Goal: Transaction & Acquisition: Purchase product/service

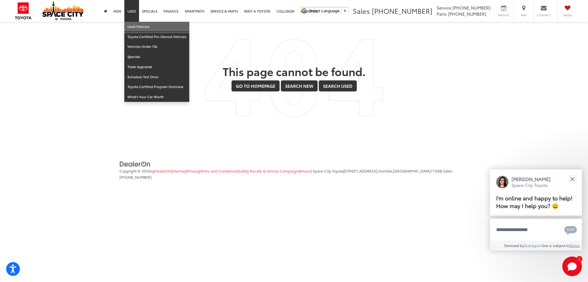
click at [149, 27] on link "Used Vehicles" at bounding box center [156, 27] width 65 height 10
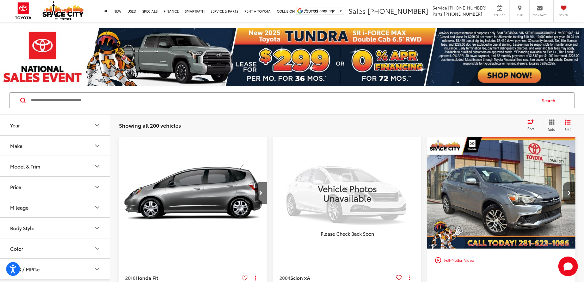
click at [96, 144] on icon "Make" at bounding box center [96, 145] width 7 height 7
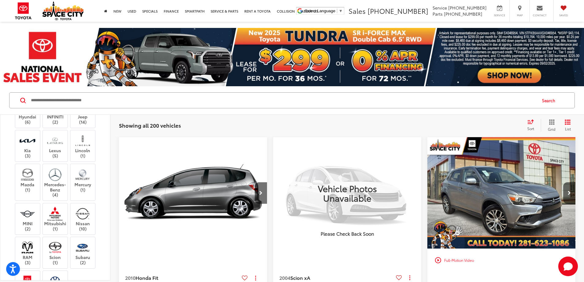
scroll to position [123, 0]
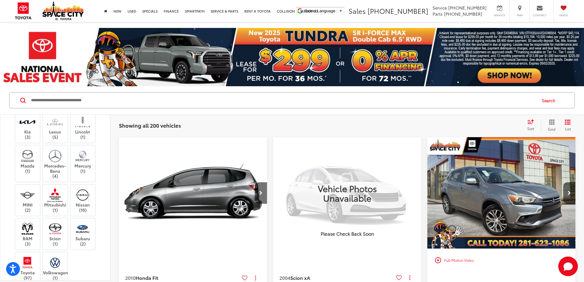
click at [48, 106] on label "INFINITI (2)" at bounding box center [55, 100] width 25 height 10
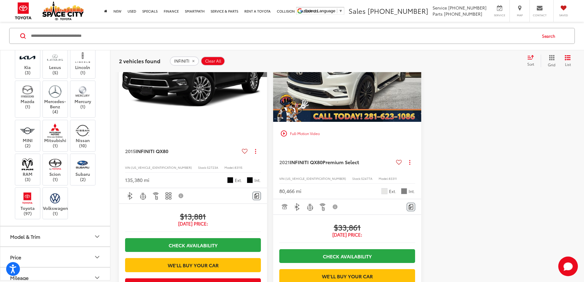
scroll to position [61, 0]
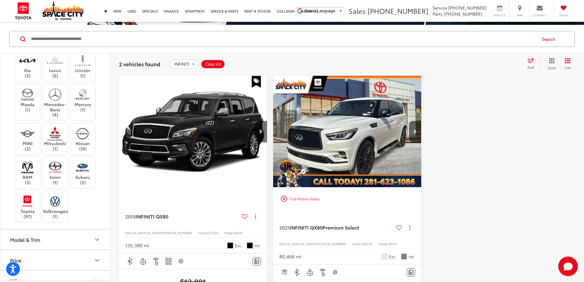
click at [302, 124] on img "2021 INFINITI QX80 Premium Select 0" at bounding box center [347, 132] width 149 height 112
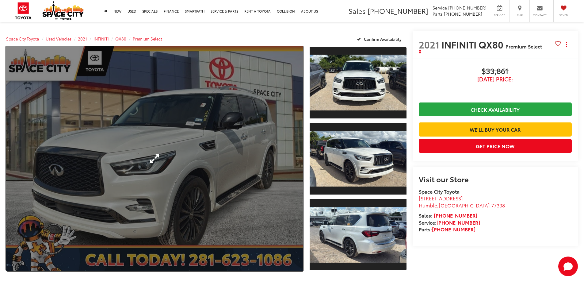
click at [228, 141] on link "Expand Photo 0" at bounding box center [154, 158] width 297 height 224
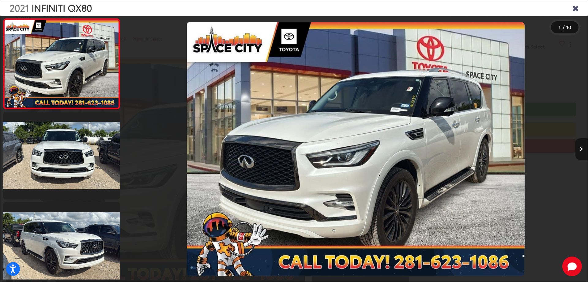
click at [582, 153] on button "Next image" at bounding box center [582, 148] width 12 height 21
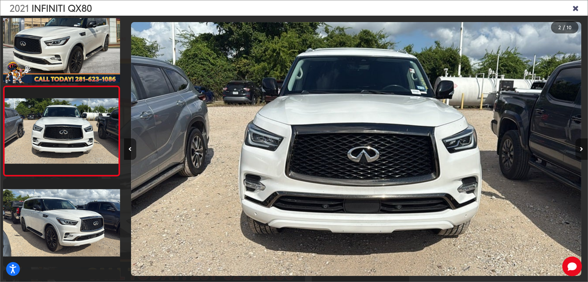
scroll to position [0, 464]
click at [582, 153] on button "Next image" at bounding box center [582, 148] width 12 height 21
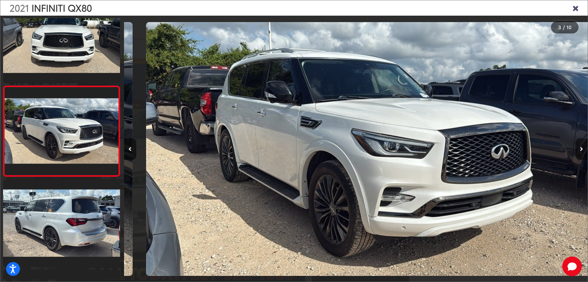
scroll to position [0, 928]
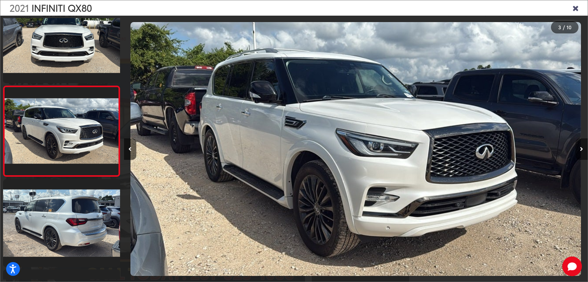
click at [582, 153] on button "Next image" at bounding box center [582, 148] width 12 height 21
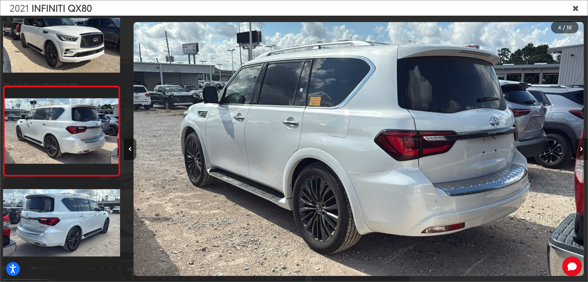
scroll to position [0, 1392]
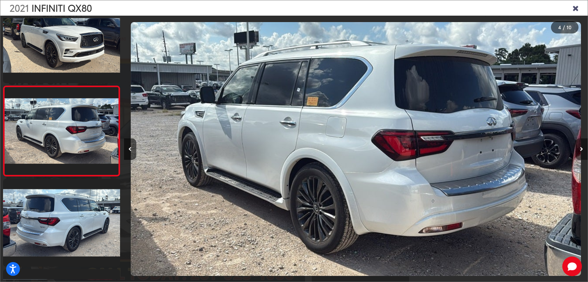
click at [581, 153] on button "Next image" at bounding box center [582, 148] width 12 height 21
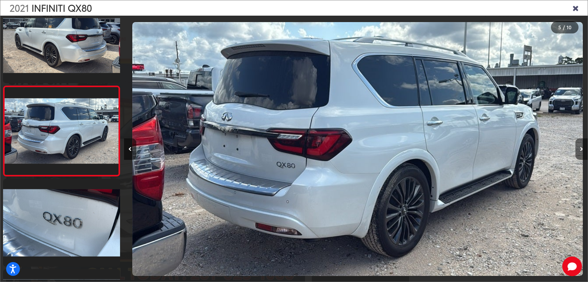
scroll to position [0, 1857]
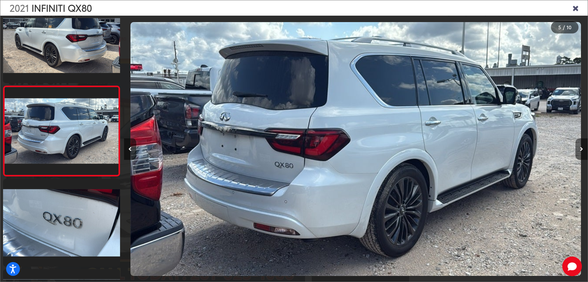
click at [581, 153] on button "Next image" at bounding box center [582, 148] width 12 height 21
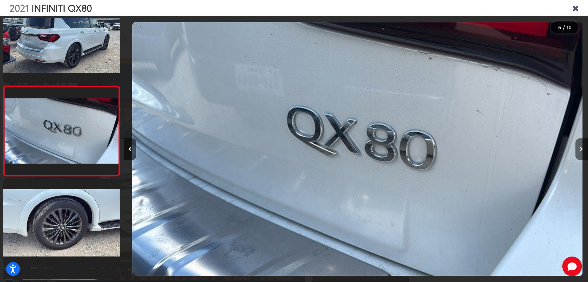
scroll to position [0, 2321]
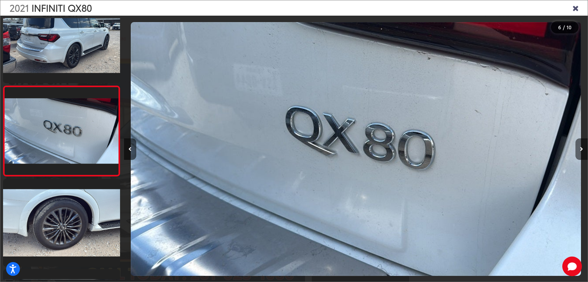
click at [581, 153] on button "Next image" at bounding box center [582, 148] width 12 height 21
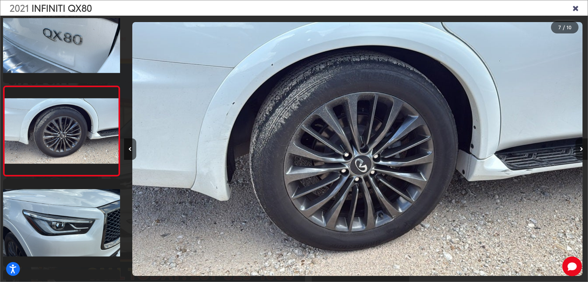
scroll to position [0, 2785]
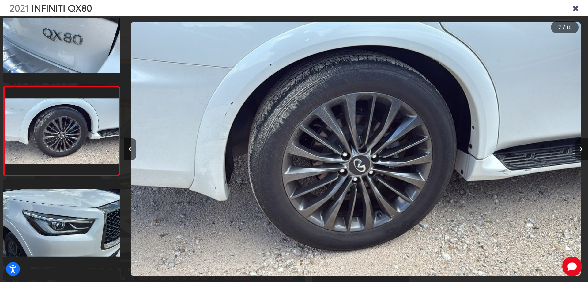
click at [580, 153] on button "Next image" at bounding box center [582, 148] width 12 height 21
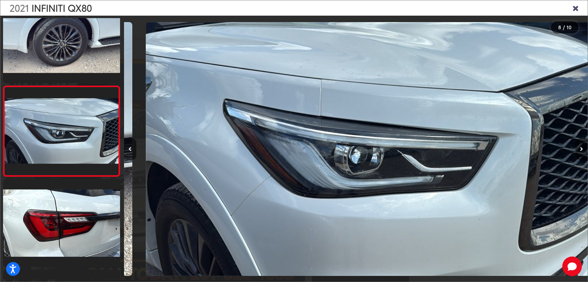
scroll to position [0, 3249]
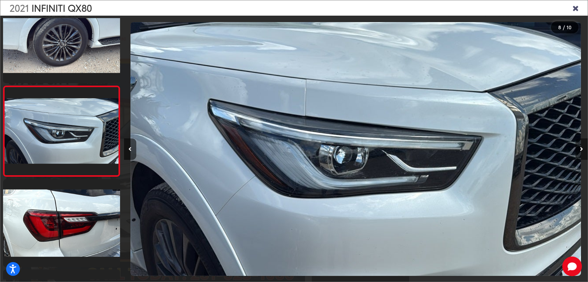
click at [580, 153] on button "Next image" at bounding box center [582, 148] width 12 height 21
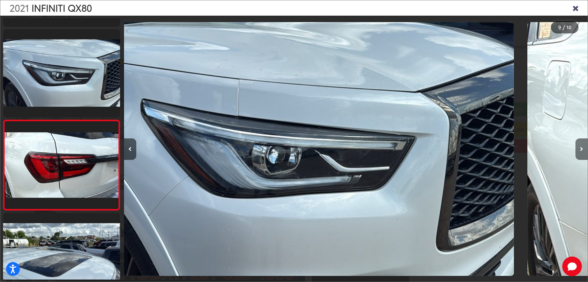
scroll to position [0, 0]
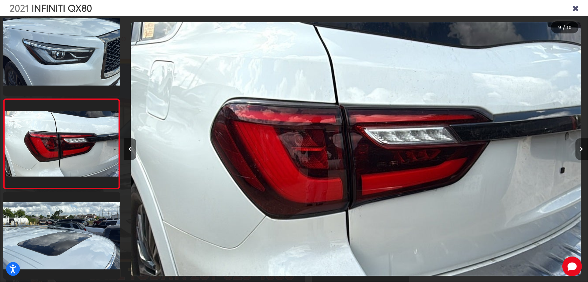
click at [579, 154] on button "Next image" at bounding box center [582, 148] width 12 height 21
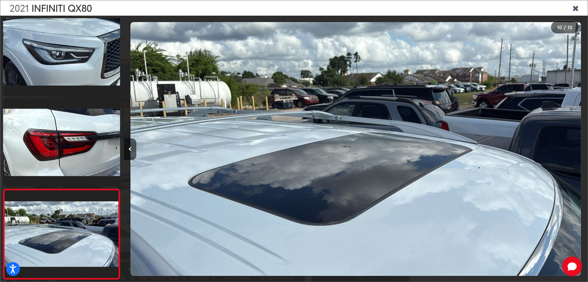
click at [579, 154] on div at bounding box center [530, 149] width 116 height 266
click at [576, 6] on icon "Close gallery" at bounding box center [576, 8] width 6 height 8
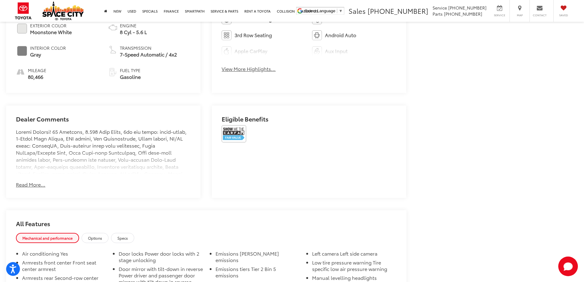
click at [27, 183] on button "Read More..." at bounding box center [30, 184] width 29 height 7
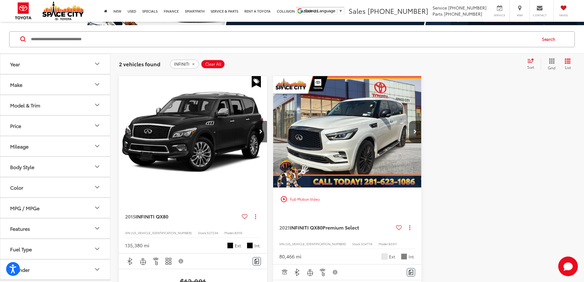
scroll to position [61, 0]
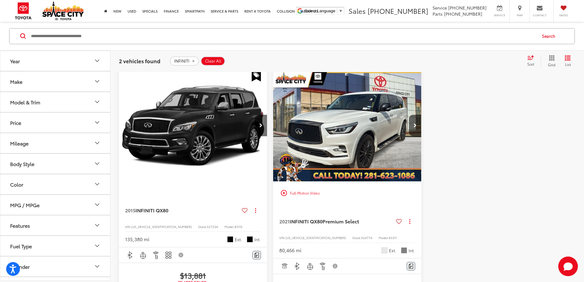
click at [192, 60] on icon "remove INFINITI" at bounding box center [193, 61] width 2 height 2
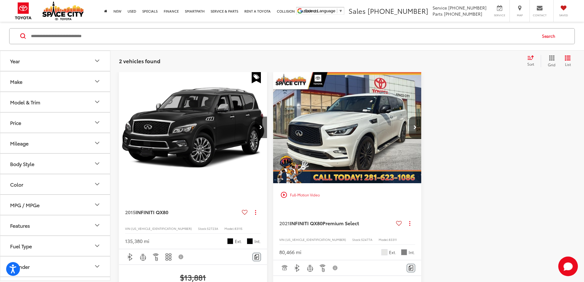
scroll to position [59, 0]
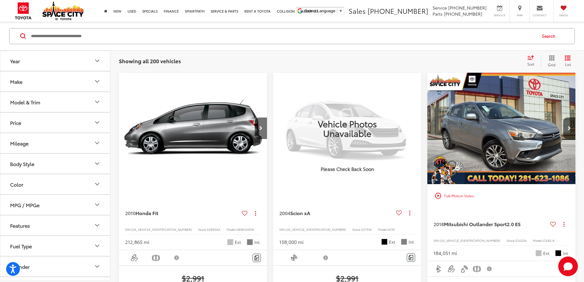
click at [58, 81] on button "Make" at bounding box center [55, 81] width 110 height 20
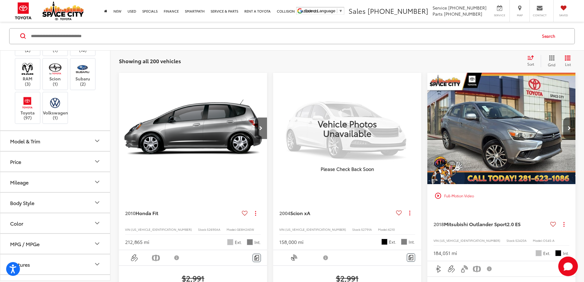
scroll to position [184, 0]
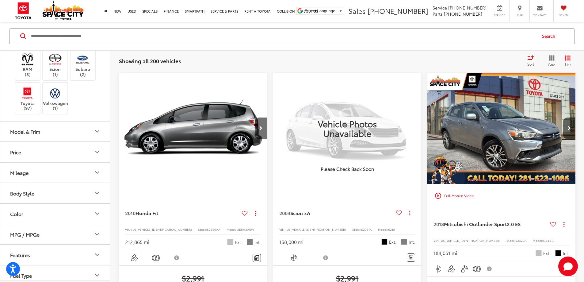
click at [83, 32] on img at bounding box center [83, 32] width 0 height 0
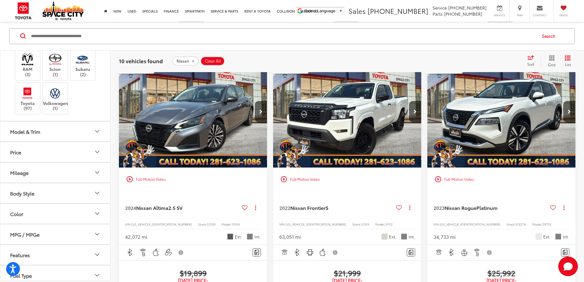
scroll to position [825, 0]
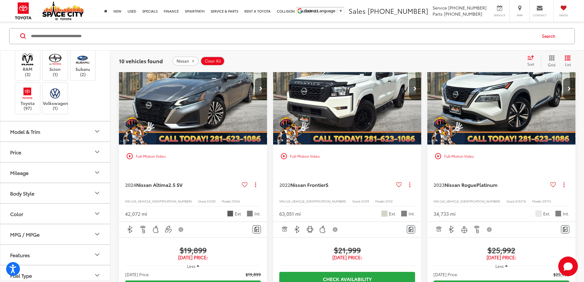
click at [427, 90] on img "2023 Nissan Rogue Platinum 0" at bounding box center [501, 89] width 149 height 112
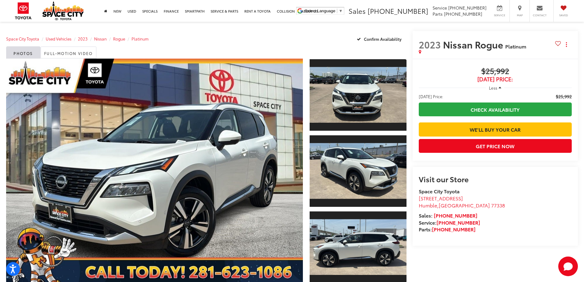
click at [500, 88] on icon "button" at bounding box center [499, 87] width 3 height 5
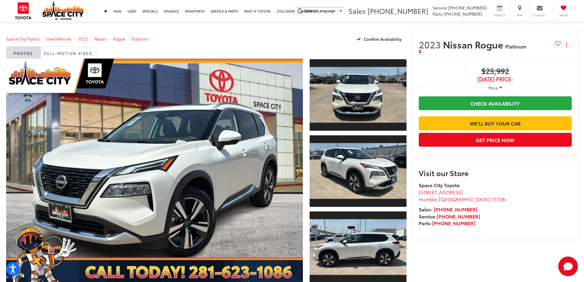
click at [500, 88] on icon "button" at bounding box center [500, 87] width 3 height 5
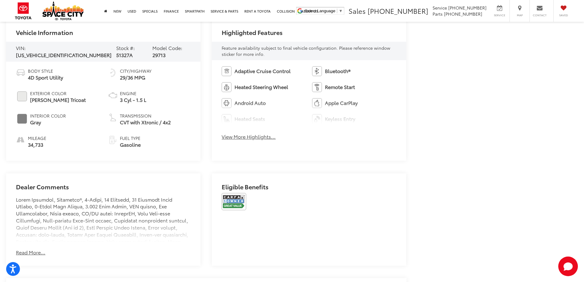
scroll to position [306, 0]
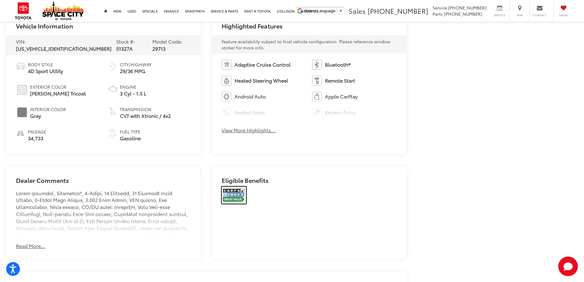
click at [237, 195] on img at bounding box center [234, 194] width 25 height 17
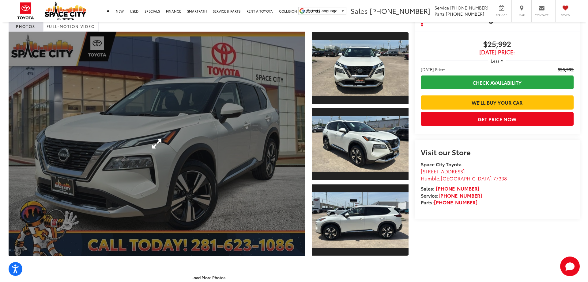
scroll to position [0, 0]
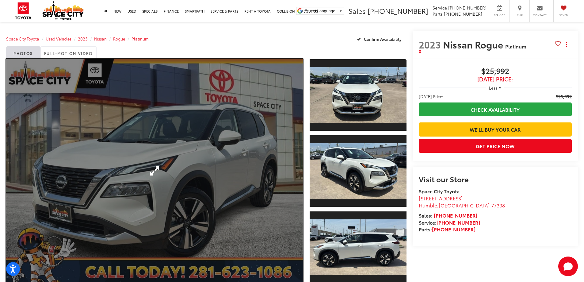
click at [150, 171] on link "Expand Photo 0" at bounding box center [154, 171] width 297 height 224
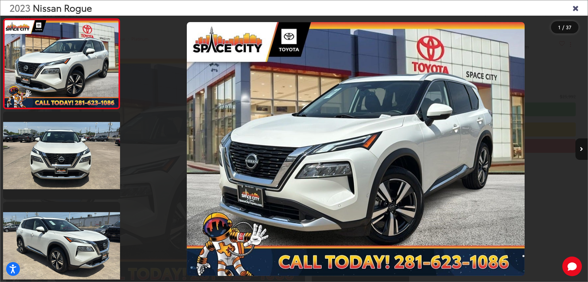
click at [578, 10] on icon "Close gallery" at bounding box center [576, 8] width 6 height 8
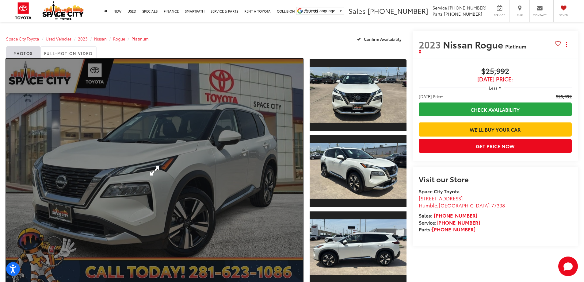
click at [180, 139] on link "Expand Photo 0" at bounding box center [154, 171] width 297 height 224
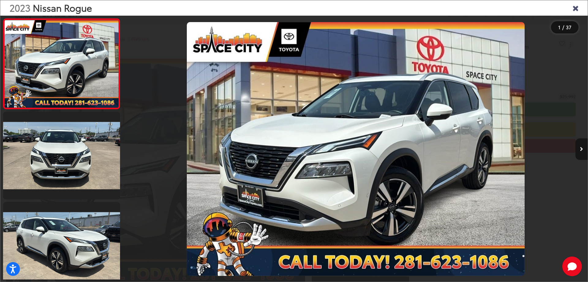
click at [582, 156] on button "Next image" at bounding box center [582, 148] width 12 height 21
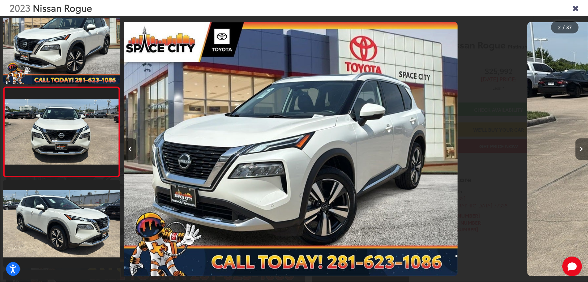
click at [582, 156] on button "Next image" at bounding box center [582, 148] width 12 height 21
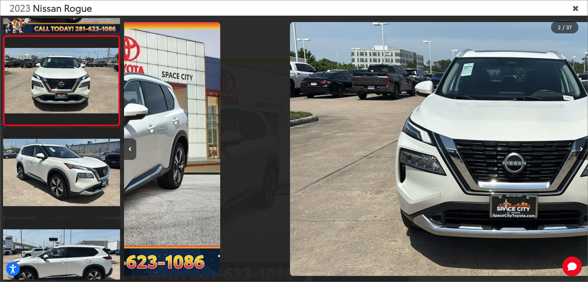
click at [582, 156] on button "Next image" at bounding box center [582, 148] width 12 height 21
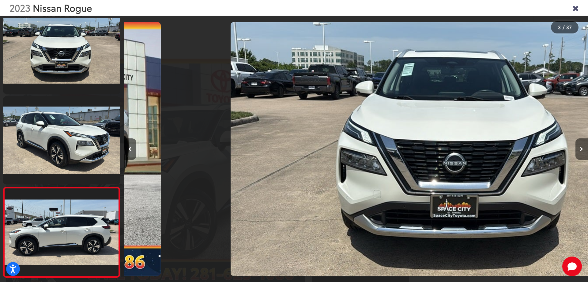
scroll to position [0, 397]
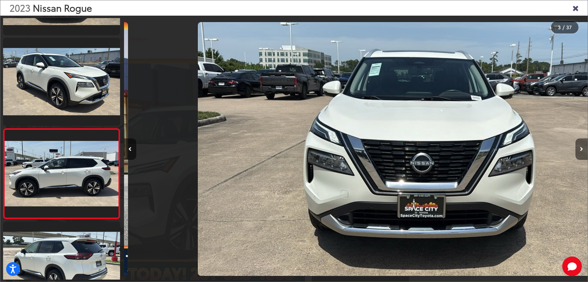
click at [582, 156] on button "Next image" at bounding box center [582, 148] width 12 height 21
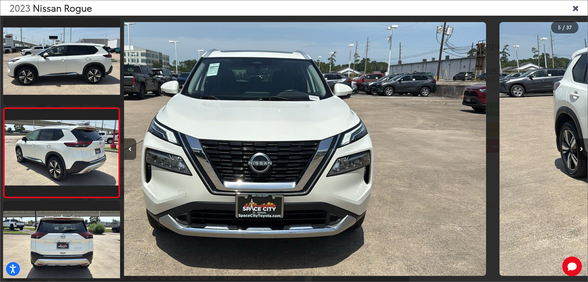
scroll to position [294, 0]
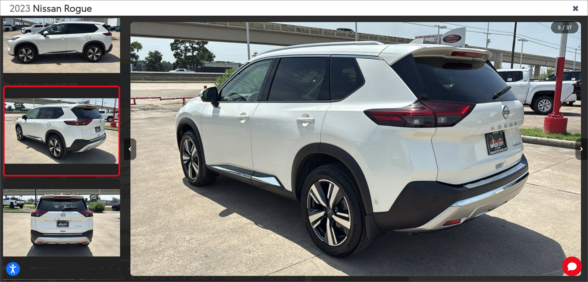
click at [582, 156] on button "Next image" at bounding box center [582, 148] width 12 height 21
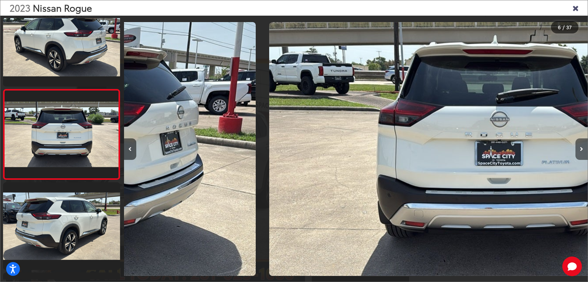
scroll to position [384, 0]
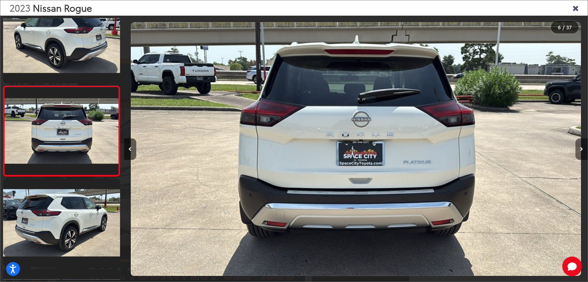
click at [582, 156] on button "Next image" at bounding box center [582, 148] width 12 height 21
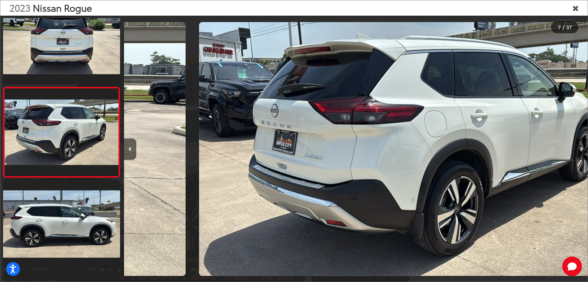
scroll to position [474, 0]
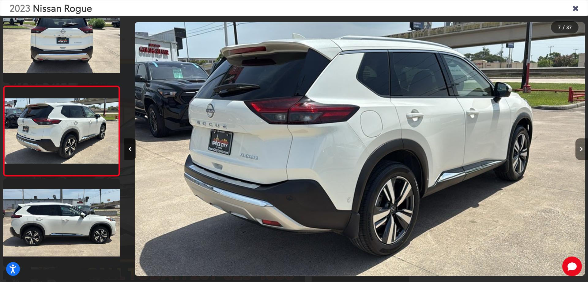
click at [582, 156] on button "Next image" at bounding box center [582, 148] width 12 height 21
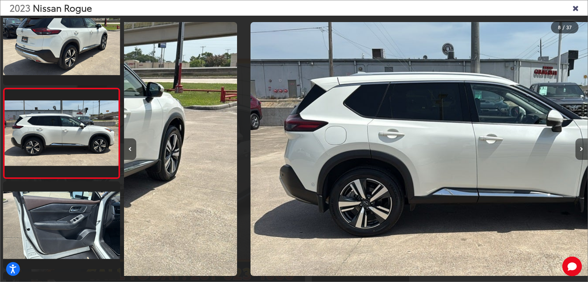
scroll to position [564, 0]
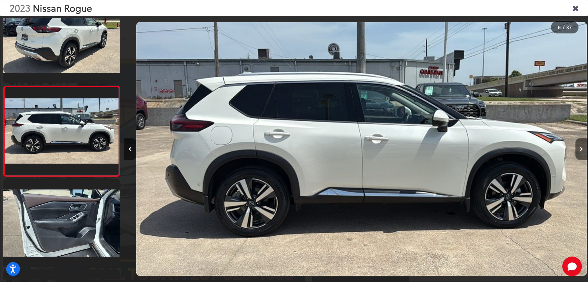
click at [582, 156] on button "Next image" at bounding box center [582, 148] width 12 height 21
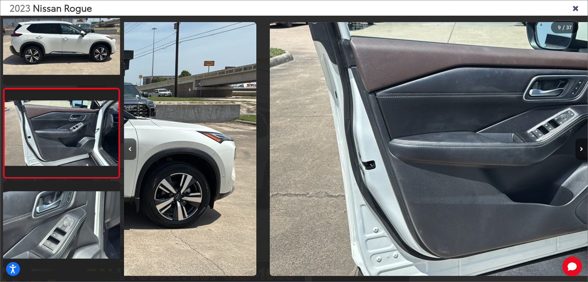
scroll to position [654, 0]
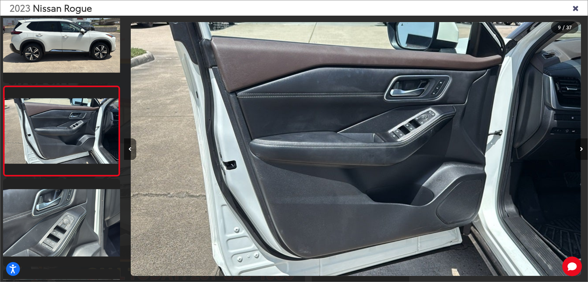
click at [582, 156] on button "Next image" at bounding box center [582, 148] width 12 height 21
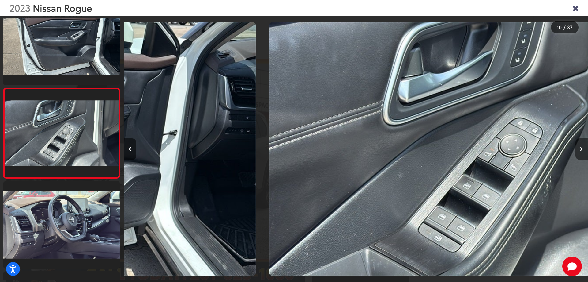
scroll to position [744, 0]
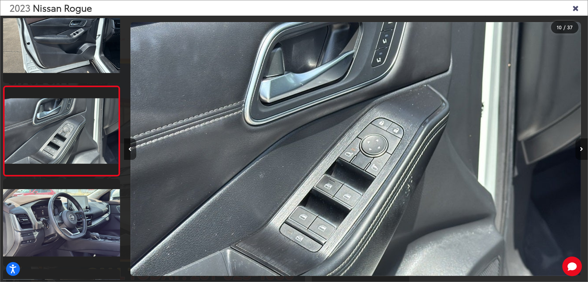
click at [582, 156] on button "Next image" at bounding box center [582, 148] width 12 height 21
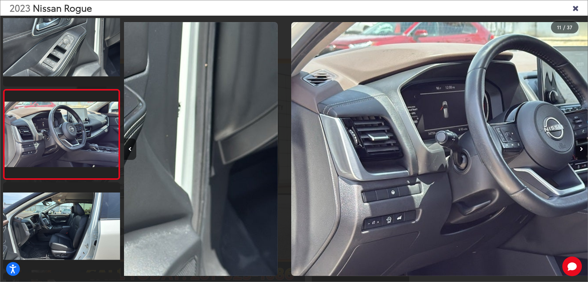
scroll to position [834, 0]
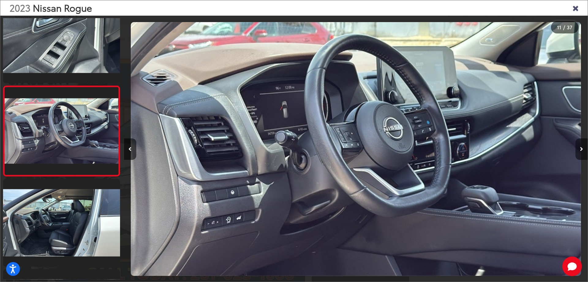
click at [582, 156] on button "Next image" at bounding box center [582, 148] width 12 height 21
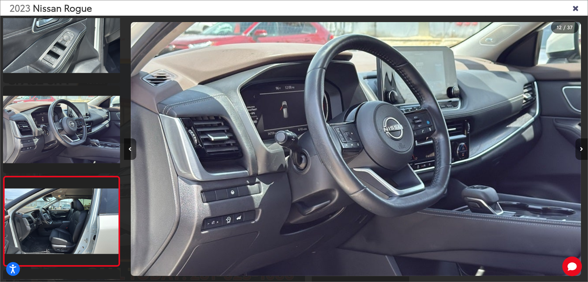
scroll to position [0, 0]
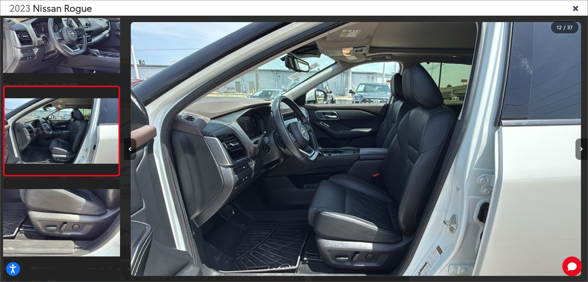
click at [582, 156] on button "Next image" at bounding box center [582, 148] width 12 height 21
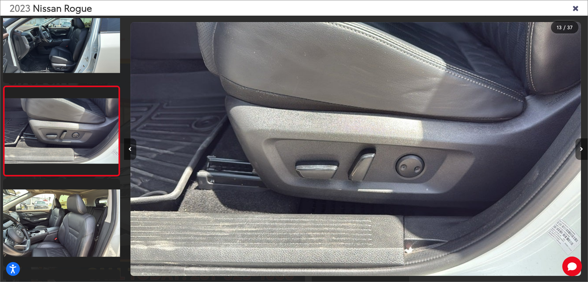
click at [582, 156] on button "Next image" at bounding box center [582, 148] width 12 height 21
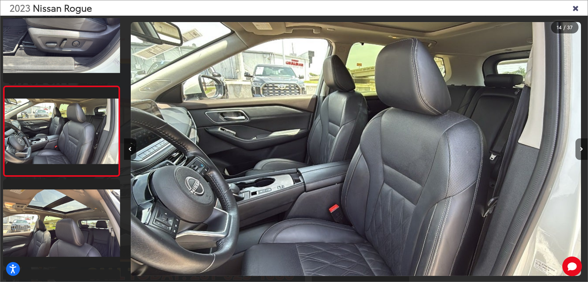
click at [582, 156] on button "Next image" at bounding box center [582, 148] width 12 height 21
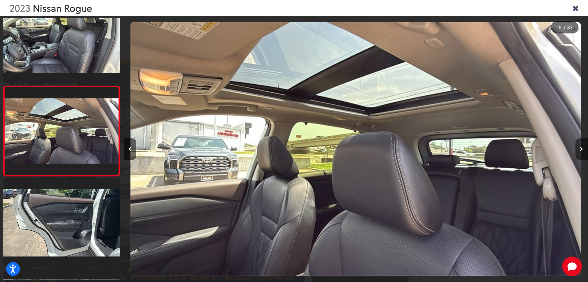
click at [582, 156] on button "Next image" at bounding box center [582, 148] width 12 height 21
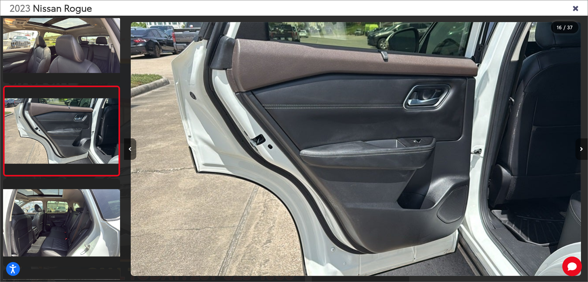
click at [582, 156] on button "Next image" at bounding box center [582, 148] width 12 height 21
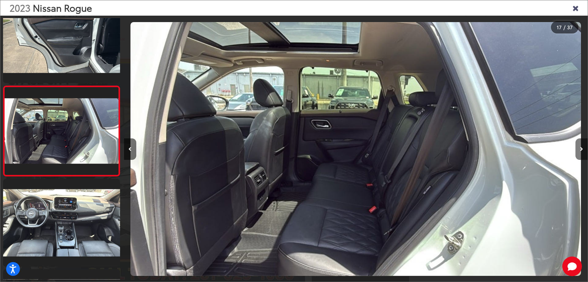
click at [582, 156] on button "Next image" at bounding box center [582, 148] width 12 height 21
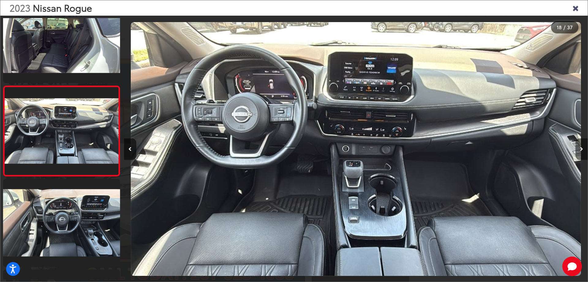
click at [582, 156] on button "Next image" at bounding box center [582, 148] width 12 height 21
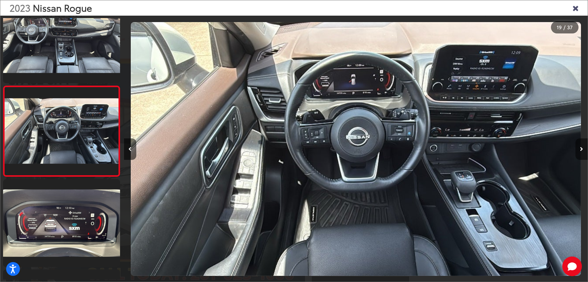
click at [582, 156] on button "Next image" at bounding box center [582, 148] width 12 height 21
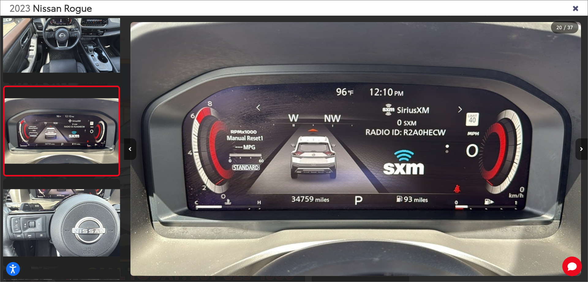
click at [579, 149] on button "Next image" at bounding box center [582, 148] width 12 height 21
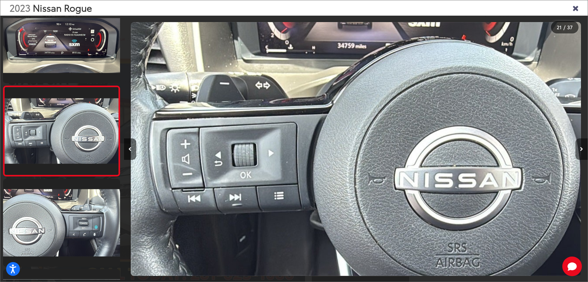
click at [579, 149] on button "Next image" at bounding box center [582, 148] width 12 height 21
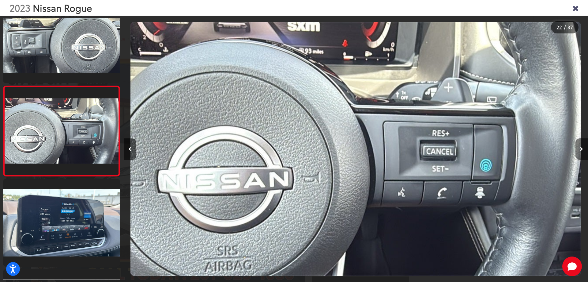
click at [579, 149] on button "Next image" at bounding box center [582, 148] width 12 height 21
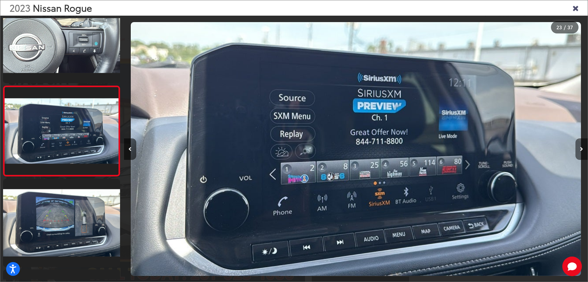
click at [580, 149] on button "Next image" at bounding box center [582, 148] width 12 height 21
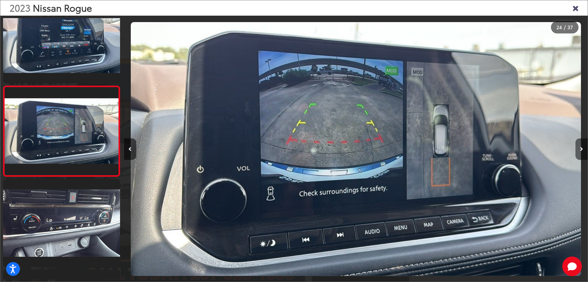
click at [581, 149] on icon "Next image" at bounding box center [581, 149] width 3 height 4
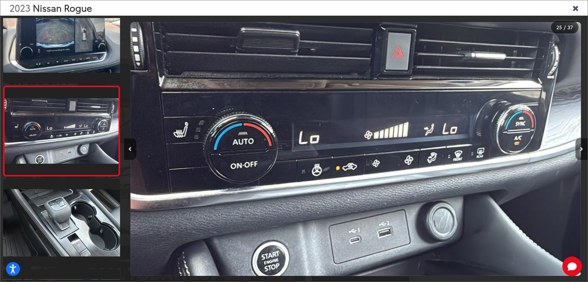
click at [581, 149] on icon "Next image" at bounding box center [581, 149] width 3 height 4
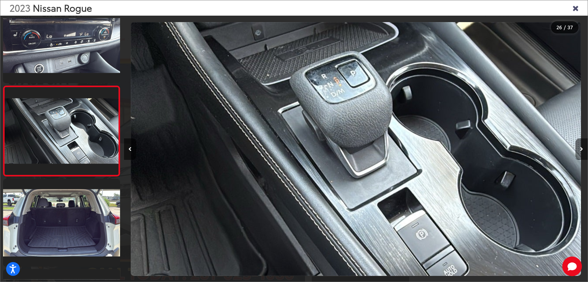
click at [581, 149] on icon "Next image" at bounding box center [581, 149] width 3 height 4
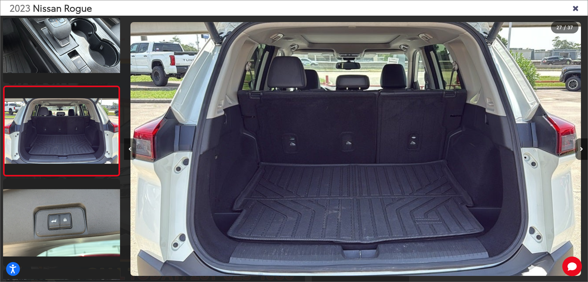
click at [134, 148] on button "Previous image" at bounding box center [130, 148] width 12 height 21
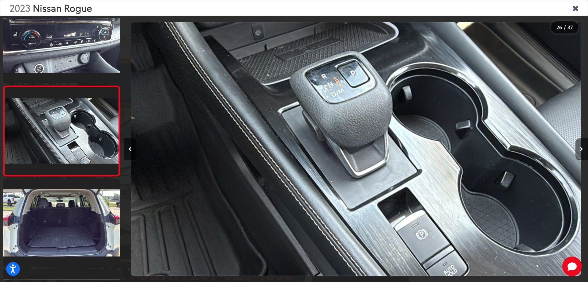
click at [578, 147] on button "Next image" at bounding box center [582, 148] width 12 height 21
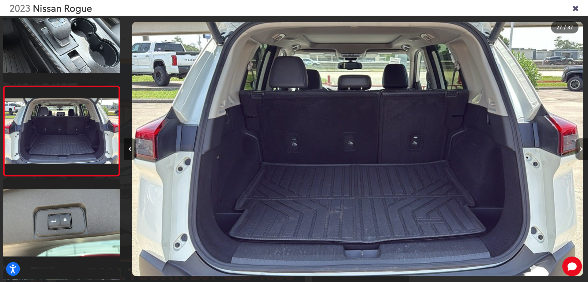
click at [578, 147] on button "Next image" at bounding box center [582, 148] width 12 height 21
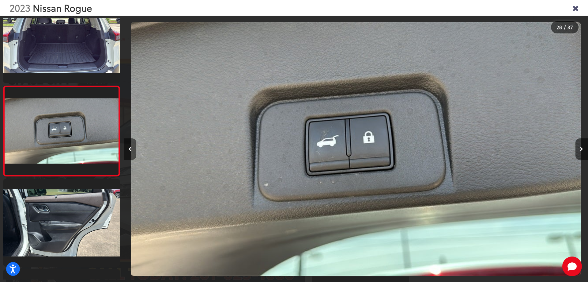
click at [132, 154] on button "Previous image" at bounding box center [130, 148] width 12 height 21
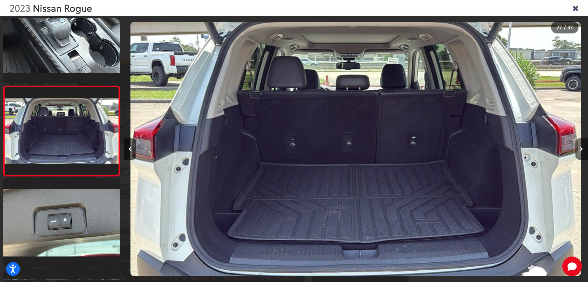
click at [581, 150] on icon "Next image" at bounding box center [581, 149] width 3 height 4
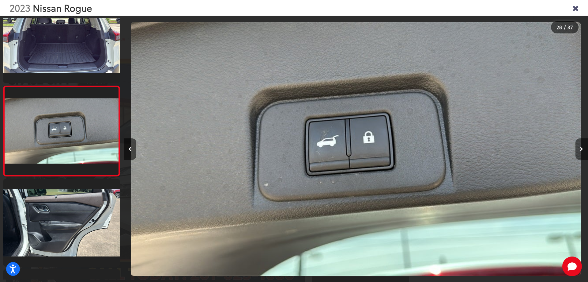
click at [581, 150] on icon "Next image" at bounding box center [581, 149] width 3 height 4
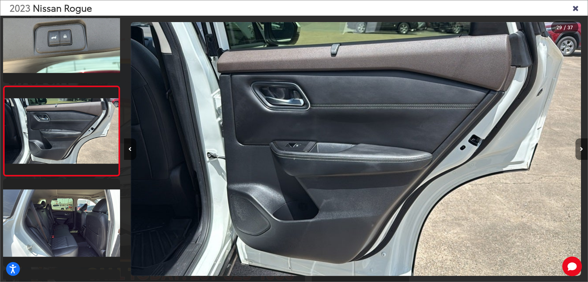
click at [581, 150] on icon "Next image" at bounding box center [581, 149] width 3 height 4
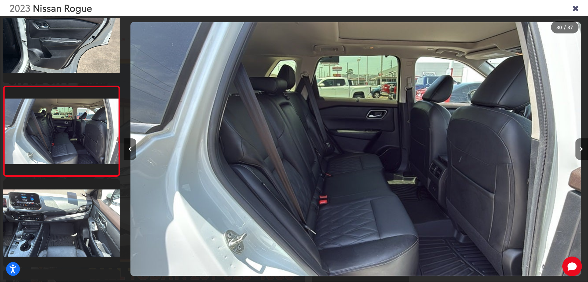
click at [581, 150] on icon "Next image" at bounding box center [581, 149] width 3 height 4
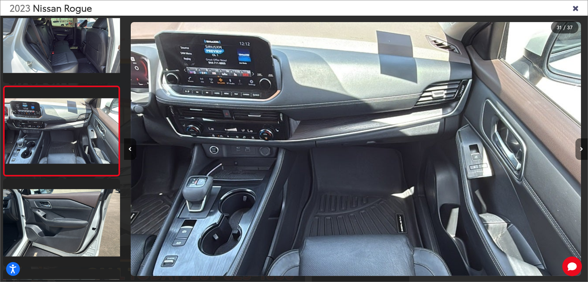
click at [581, 150] on icon "Next image" at bounding box center [581, 149] width 3 height 4
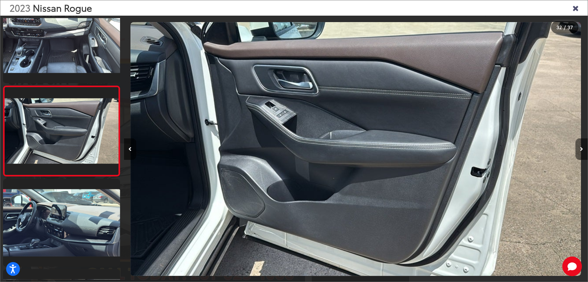
click at [581, 150] on icon "Next image" at bounding box center [581, 149] width 3 height 4
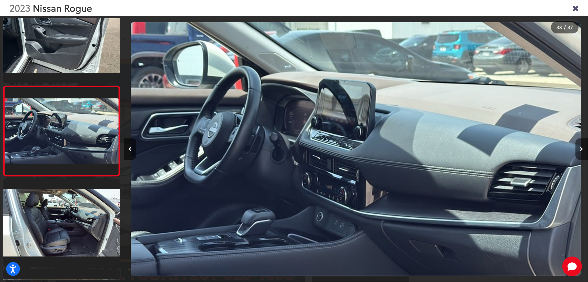
click at [581, 150] on icon "Next image" at bounding box center [581, 149] width 3 height 4
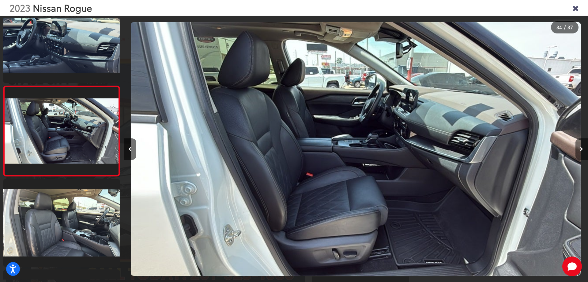
click at [576, 153] on button "Next image" at bounding box center [582, 148] width 12 height 21
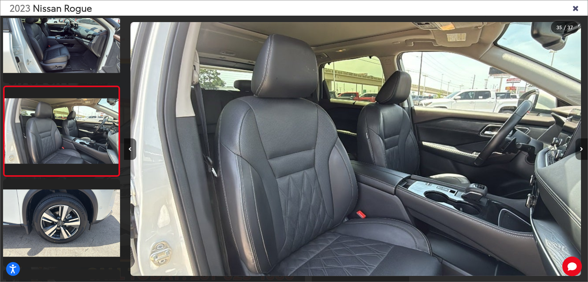
click at [577, 147] on button "Next image" at bounding box center [582, 148] width 12 height 21
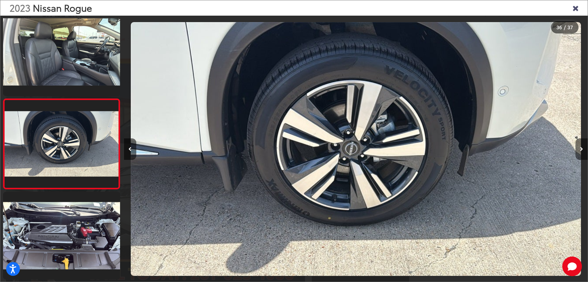
click at [581, 147] on icon "Next image" at bounding box center [581, 149] width 3 height 4
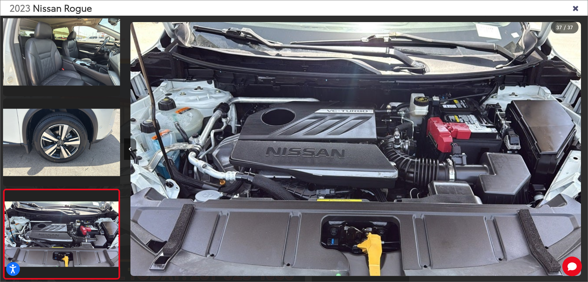
click at [582, 147] on div at bounding box center [530, 149] width 116 height 266
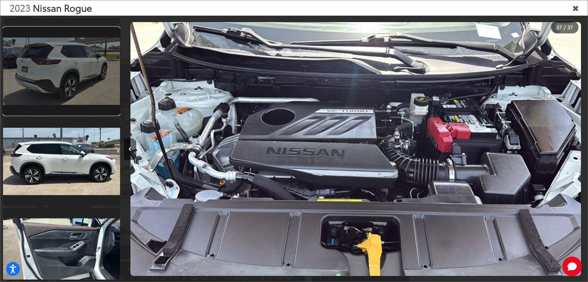
click at [63, 84] on link at bounding box center [61, 71] width 117 height 88
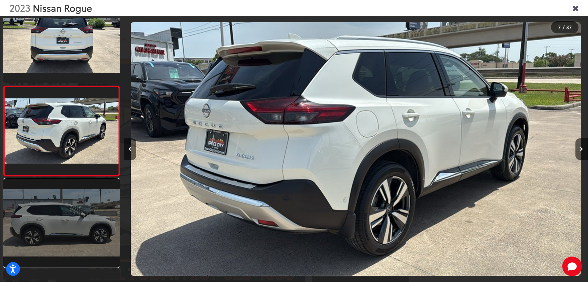
click at [53, 230] on link at bounding box center [61, 223] width 117 height 88
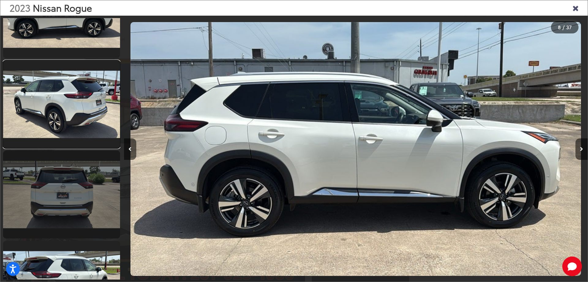
click at [68, 109] on link at bounding box center [61, 104] width 117 height 88
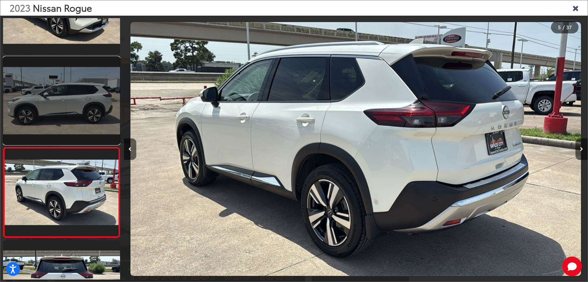
click at [69, 109] on link at bounding box center [61, 101] width 117 height 88
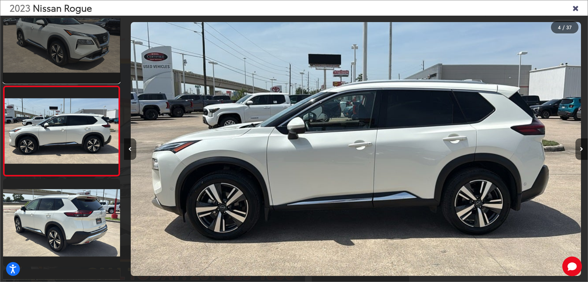
click at [72, 54] on link at bounding box center [61, 39] width 117 height 88
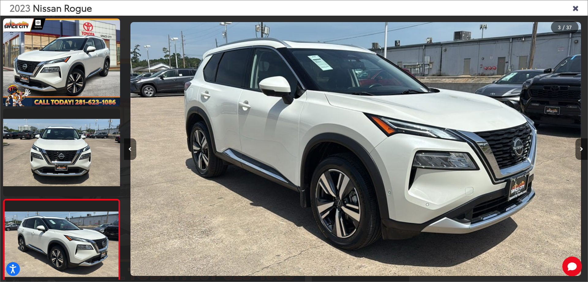
click at [573, 9] on icon "Close gallery" at bounding box center [576, 8] width 6 height 8
